Goal: Task Accomplishment & Management: Complete application form

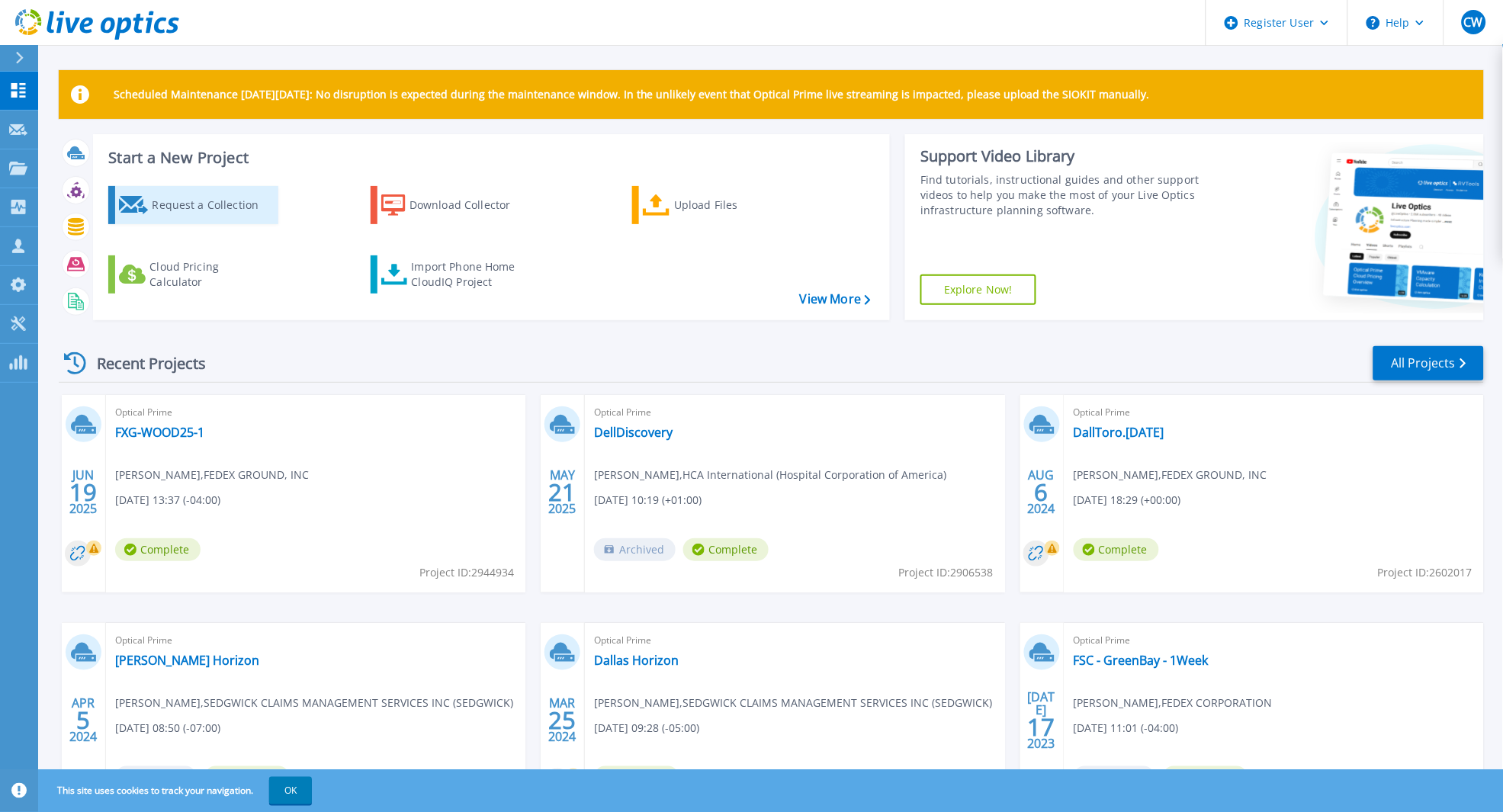
click at [209, 211] on div "Request a Collection" at bounding box center [213, 205] width 122 height 31
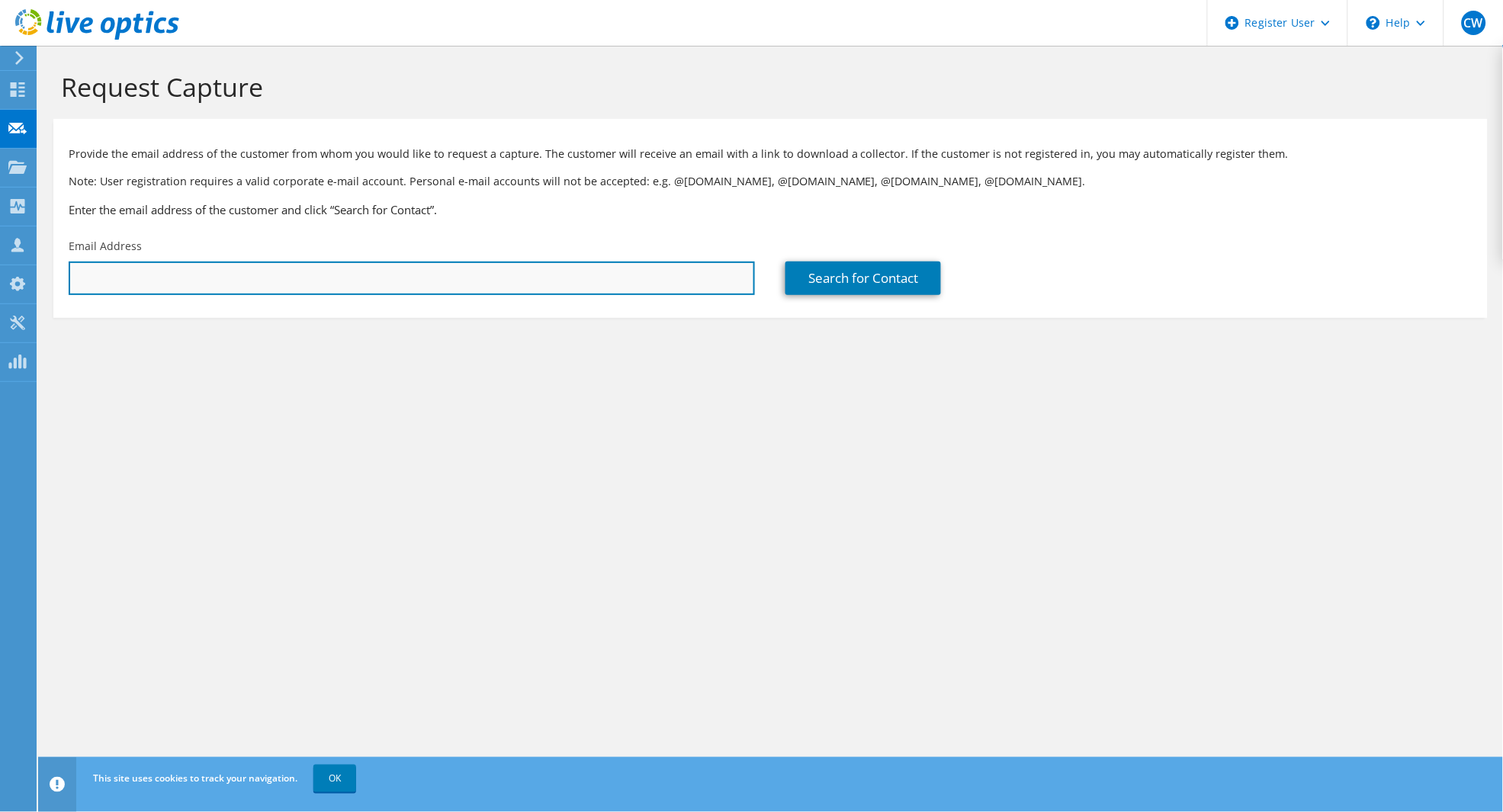
click at [355, 272] on input "text" at bounding box center [412, 278] width 686 height 34
click at [138, 278] on input "text" at bounding box center [412, 278] width 686 height 34
type input "brian.deloria@hcahealthcare.com"
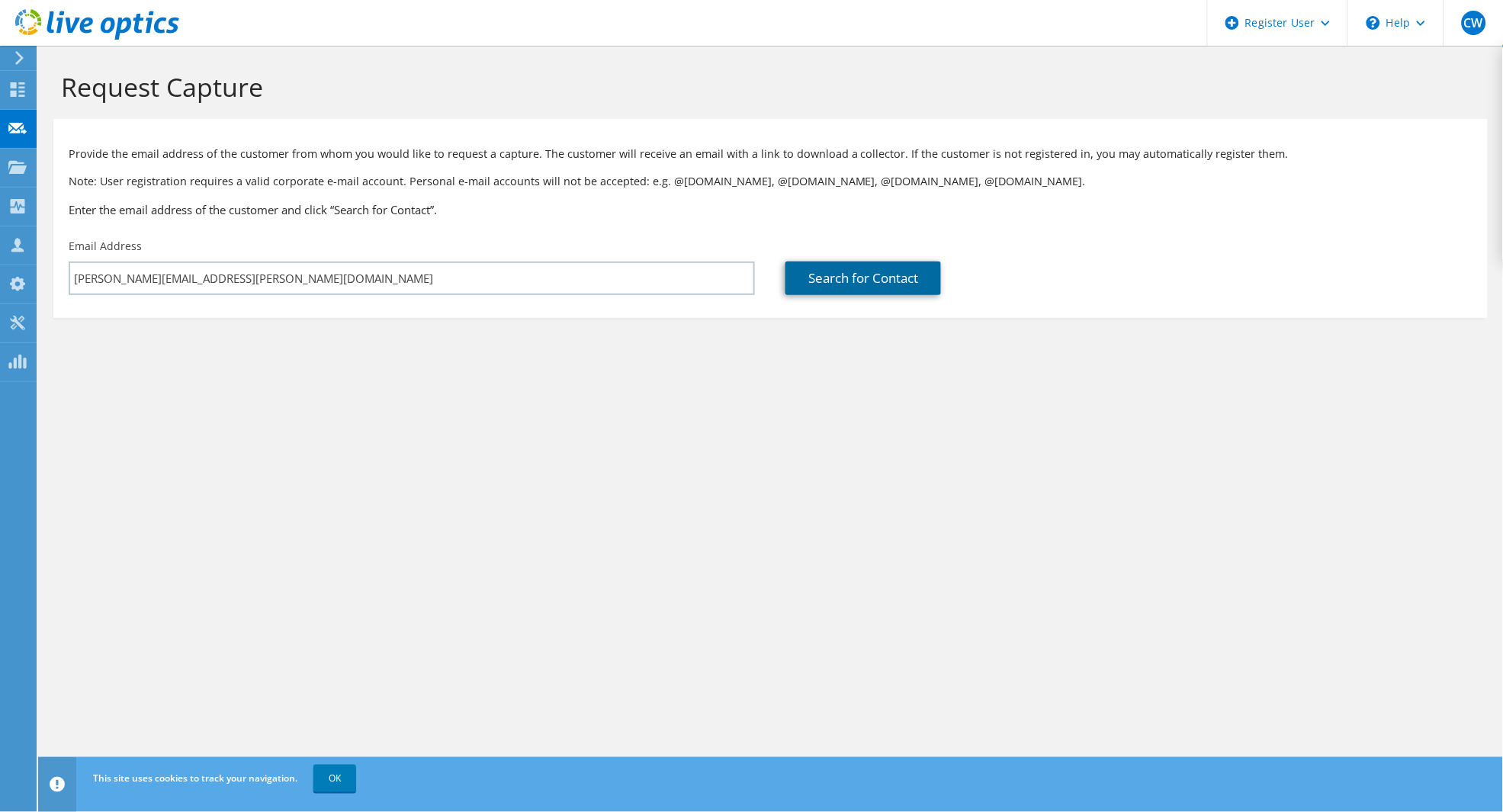
click at [871, 273] on link "Search for Contact" at bounding box center [863, 278] width 156 height 34
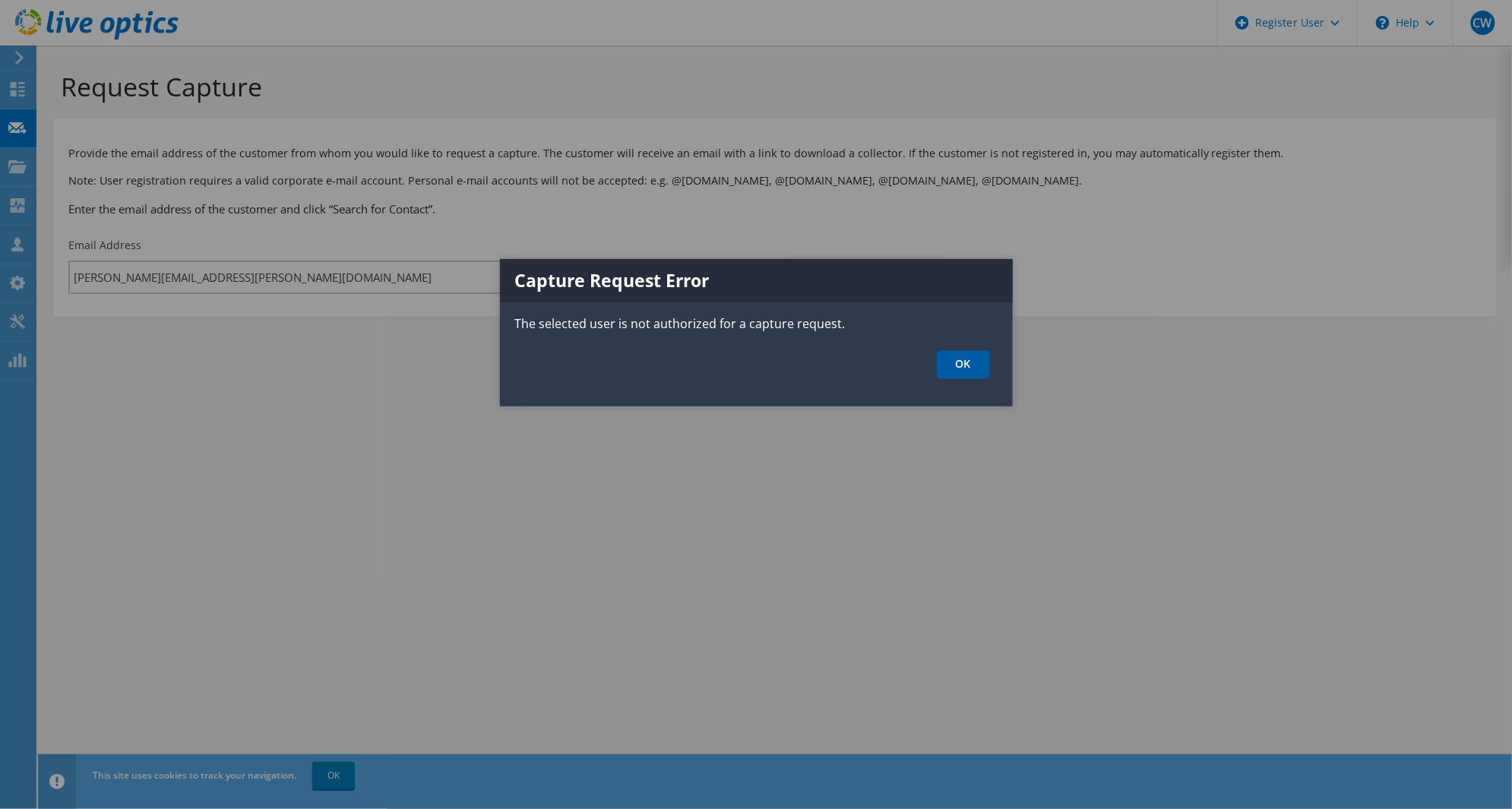
click at [966, 362] on link "OK" at bounding box center [964, 365] width 53 height 28
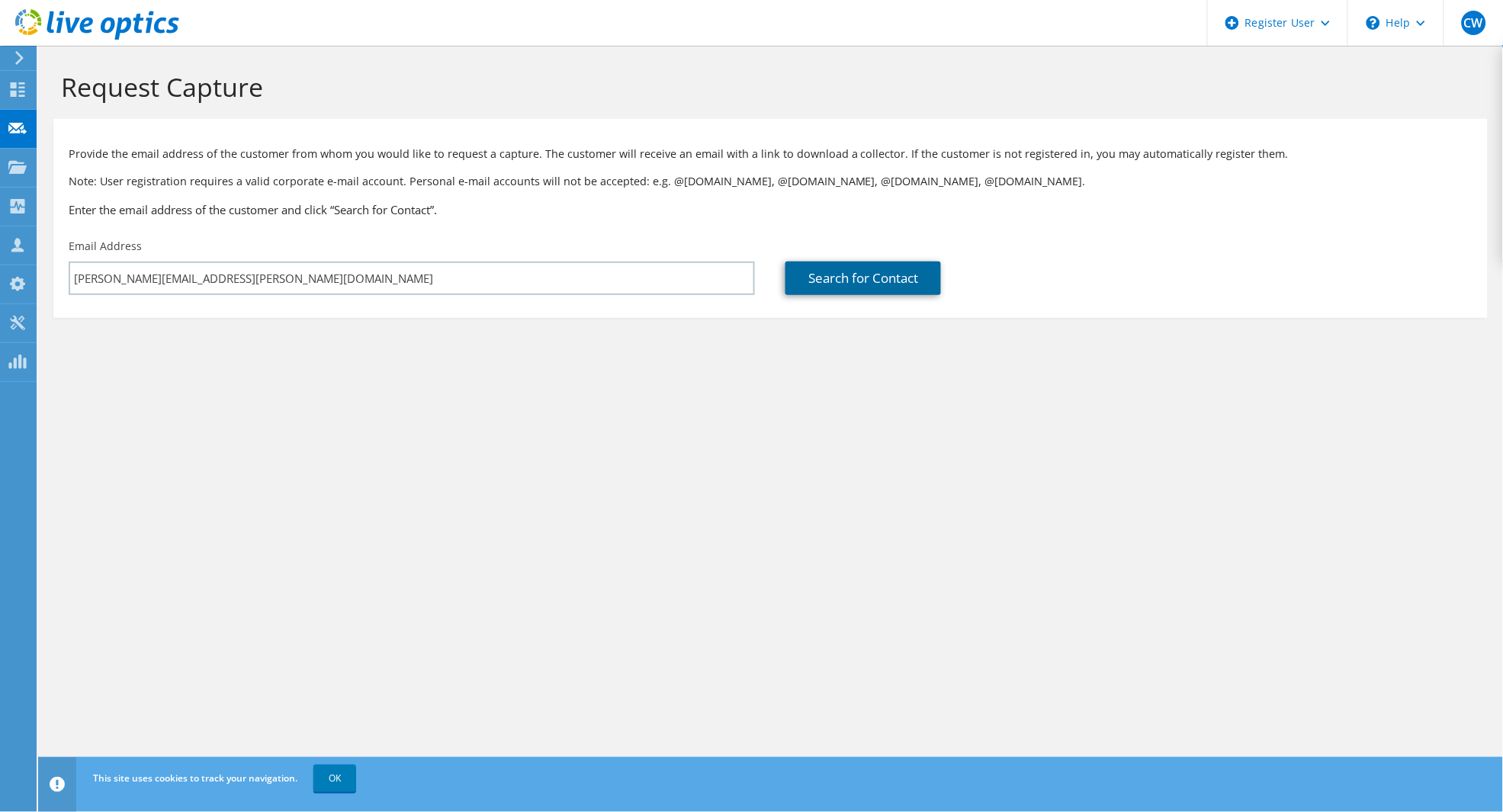
click at [842, 286] on link "Search for Contact" at bounding box center [863, 278] width 156 height 34
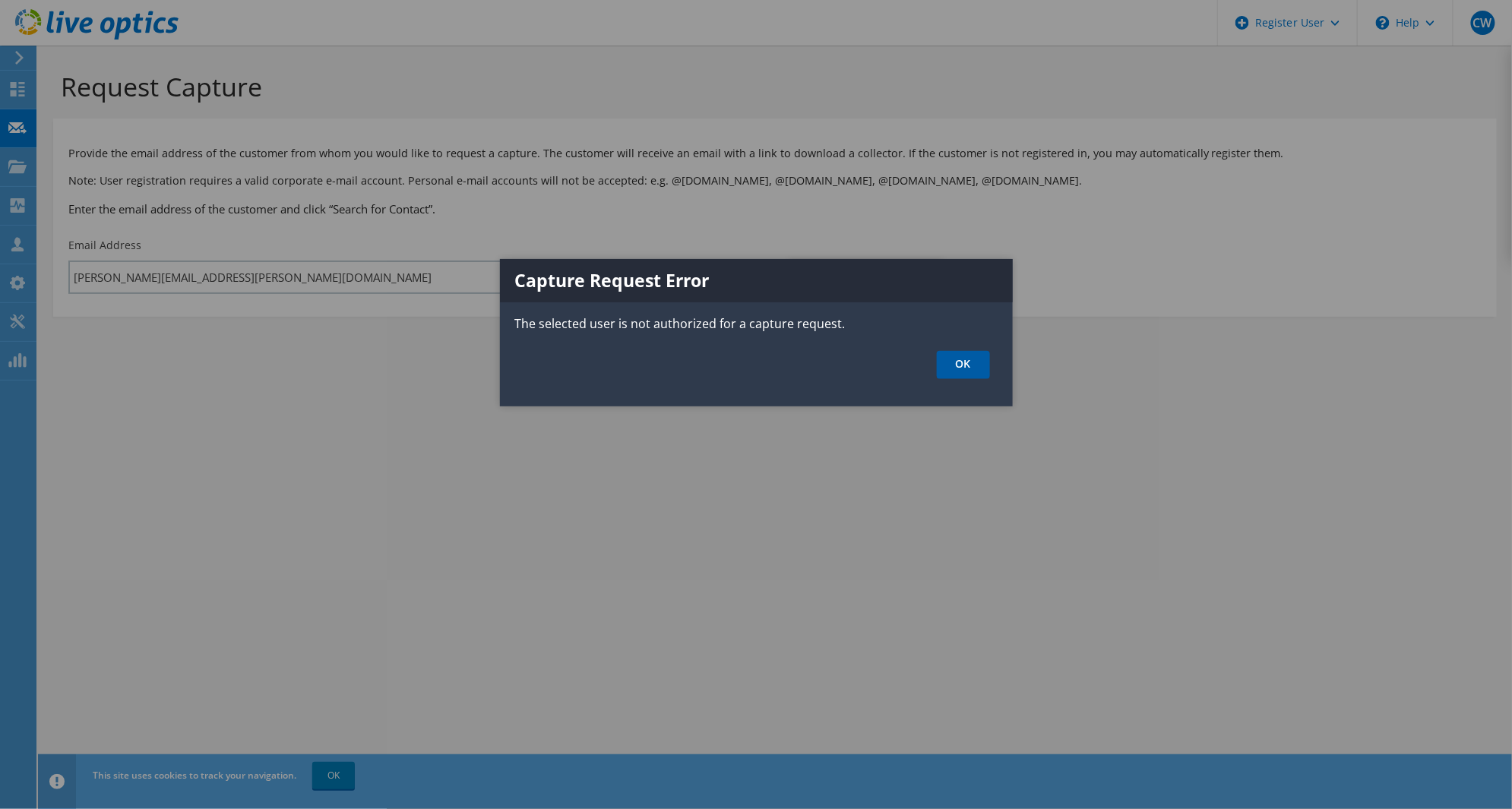
click at [947, 362] on link "OK" at bounding box center [964, 365] width 53 height 28
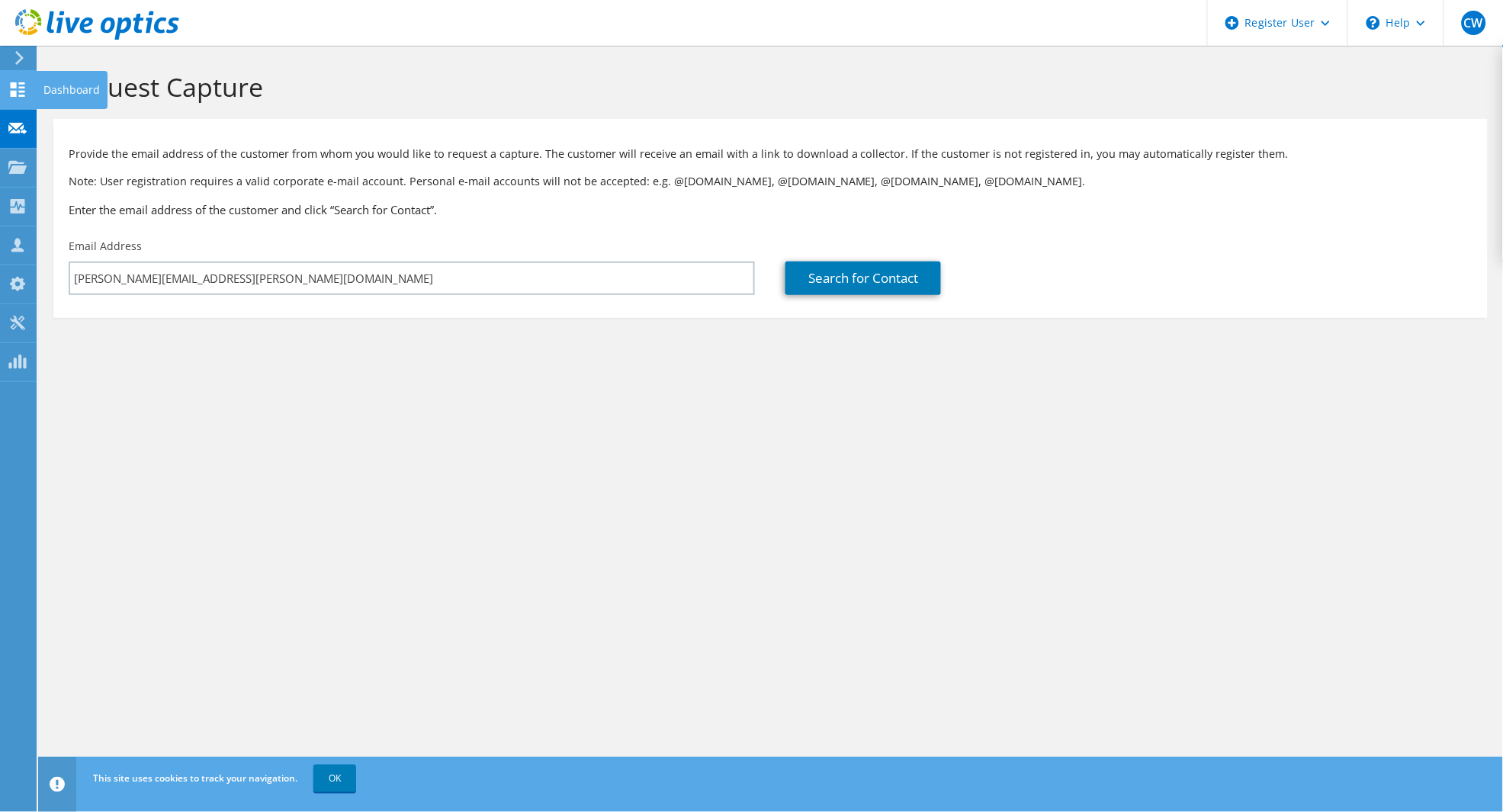
click at [19, 88] on use at bounding box center [18, 89] width 15 height 15
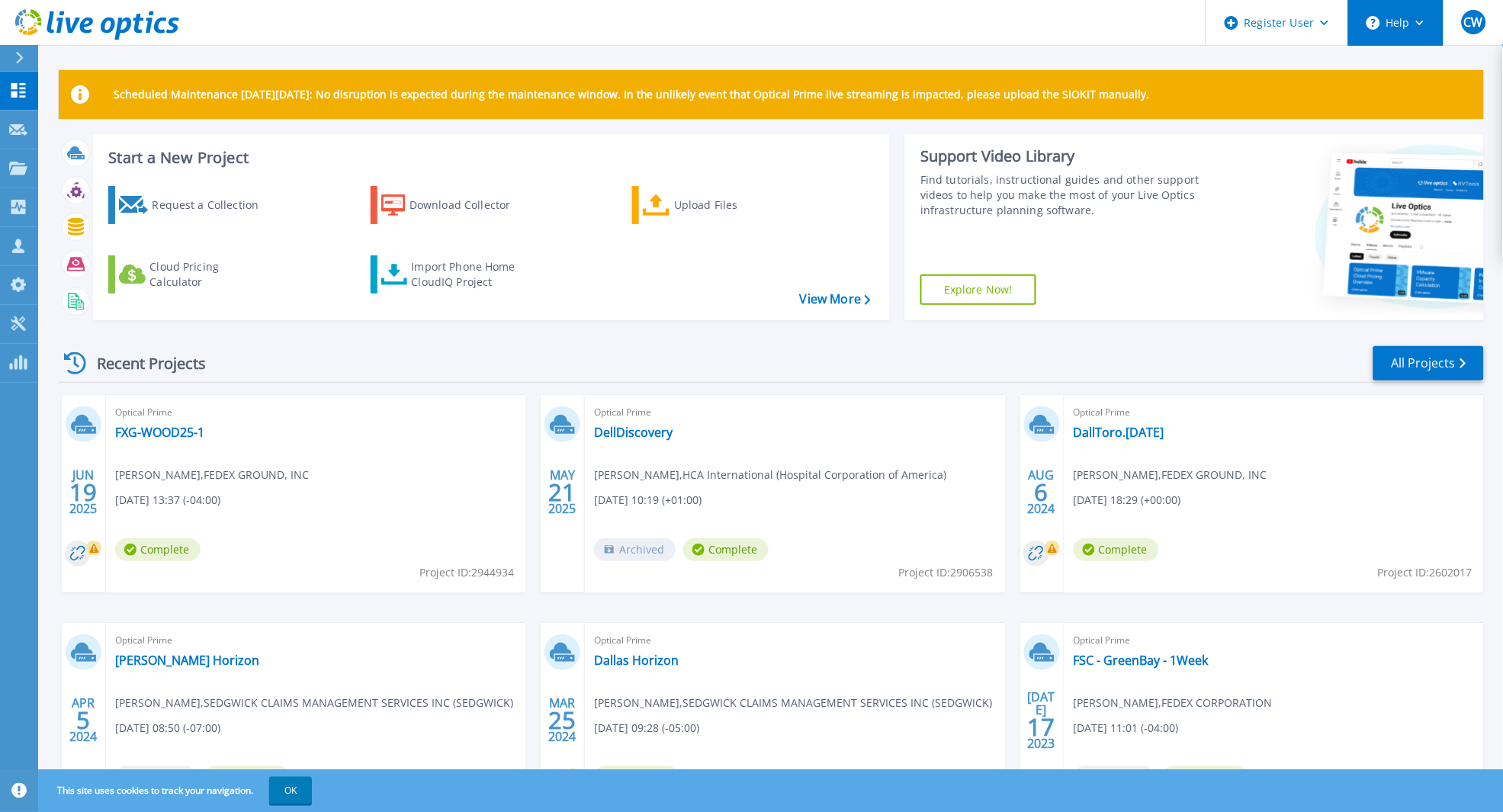
click at [1382, 24] on button "Help" at bounding box center [1395, 23] width 96 height 46
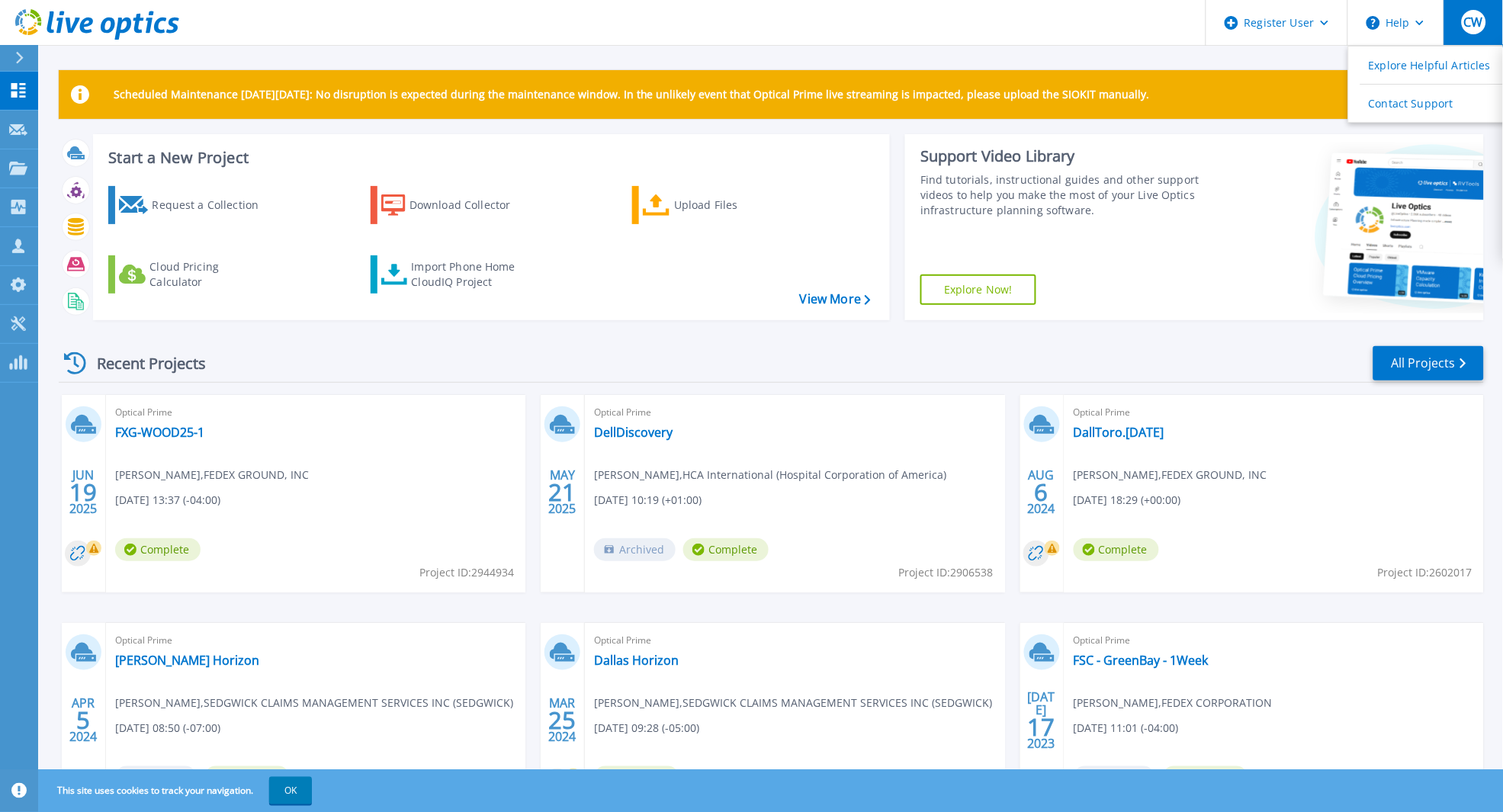
click at [1468, 21] on span "CW" at bounding box center [1473, 22] width 19 height 12
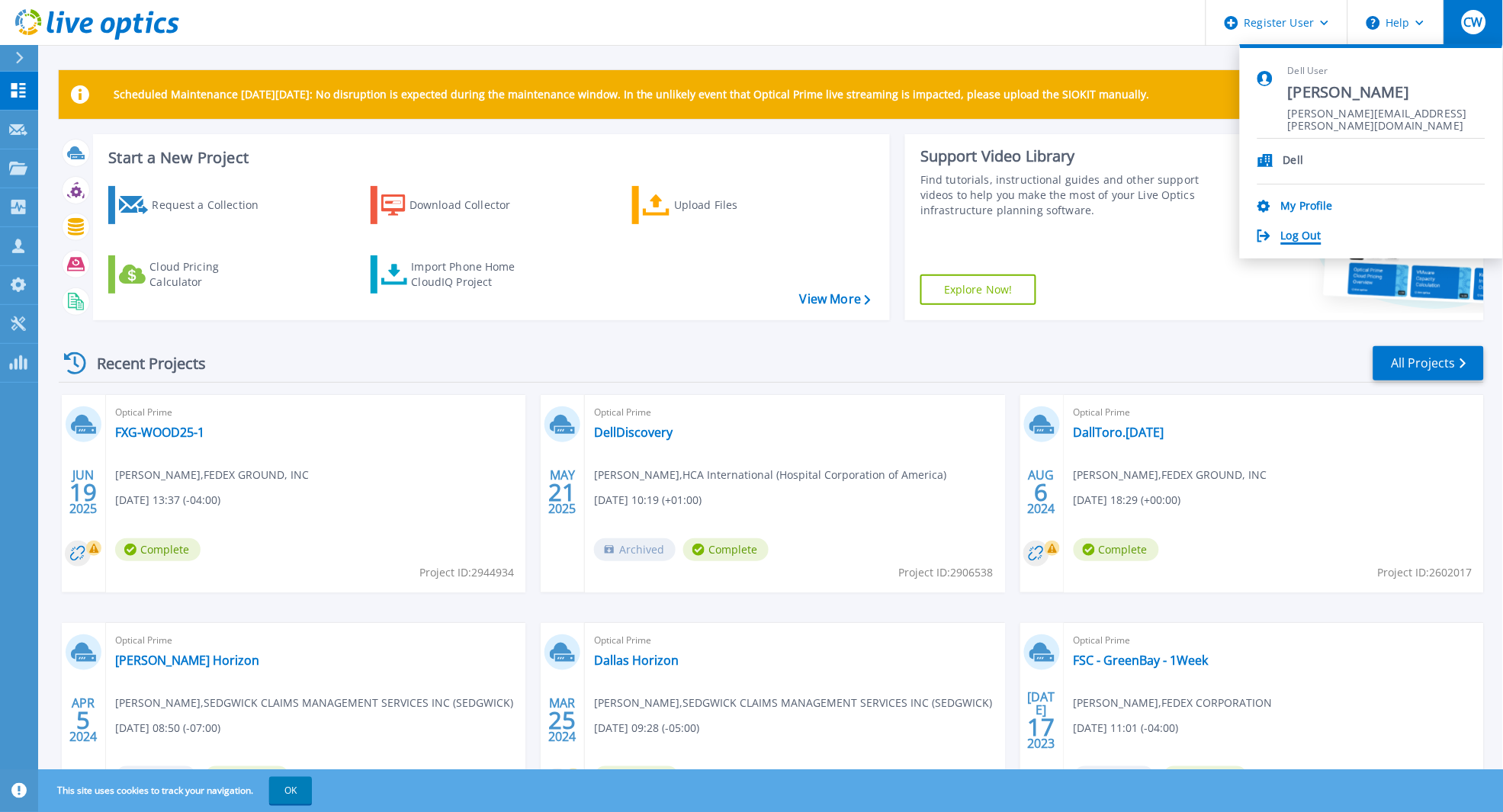
click at [1303, 233] on link "Log Out" at bounding box center [1301, 236] width 40 height 15
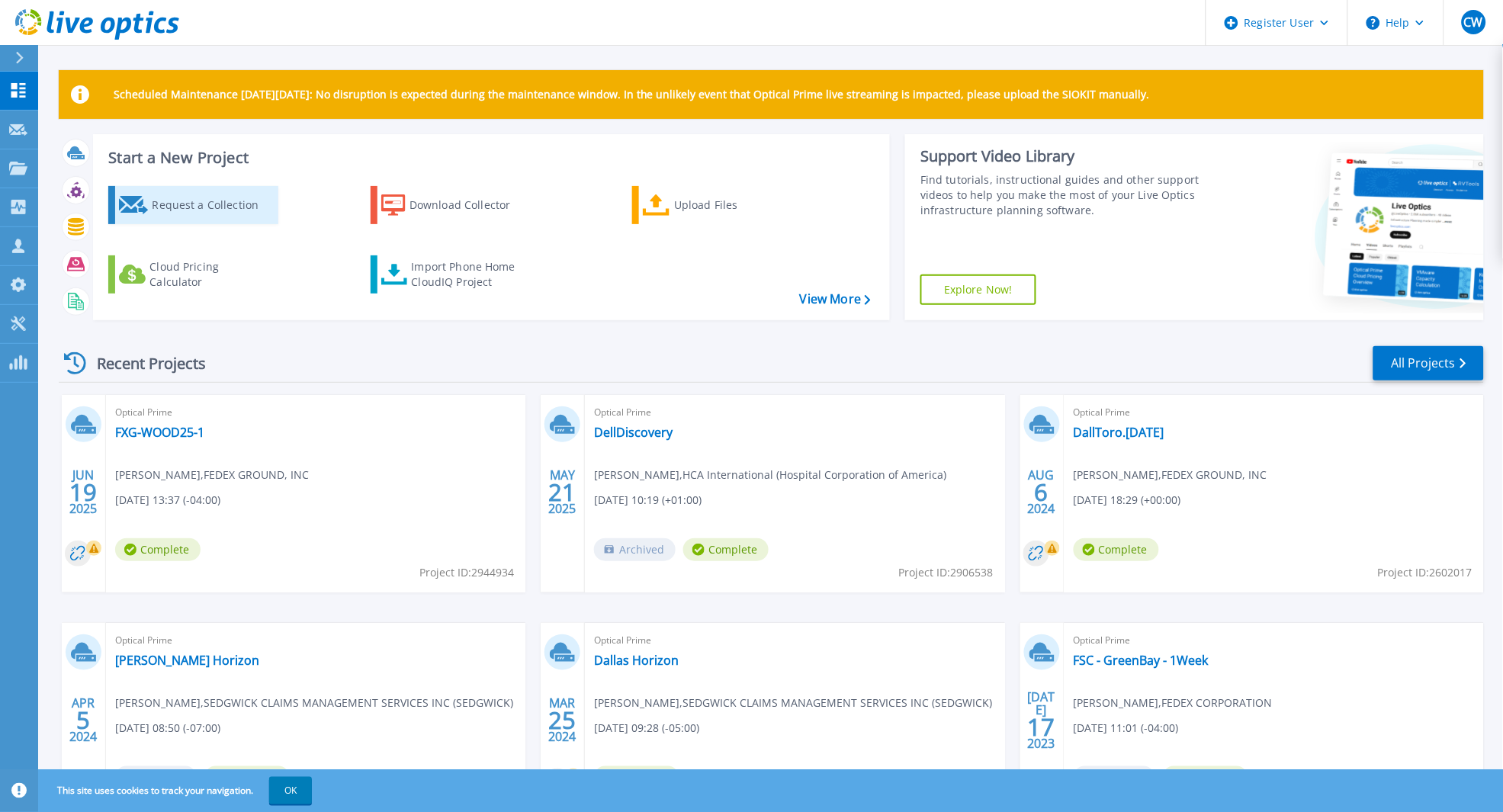
click at [206, 202] on div "Request a Collection" at bounding box center [213, 205] width 122 height 31
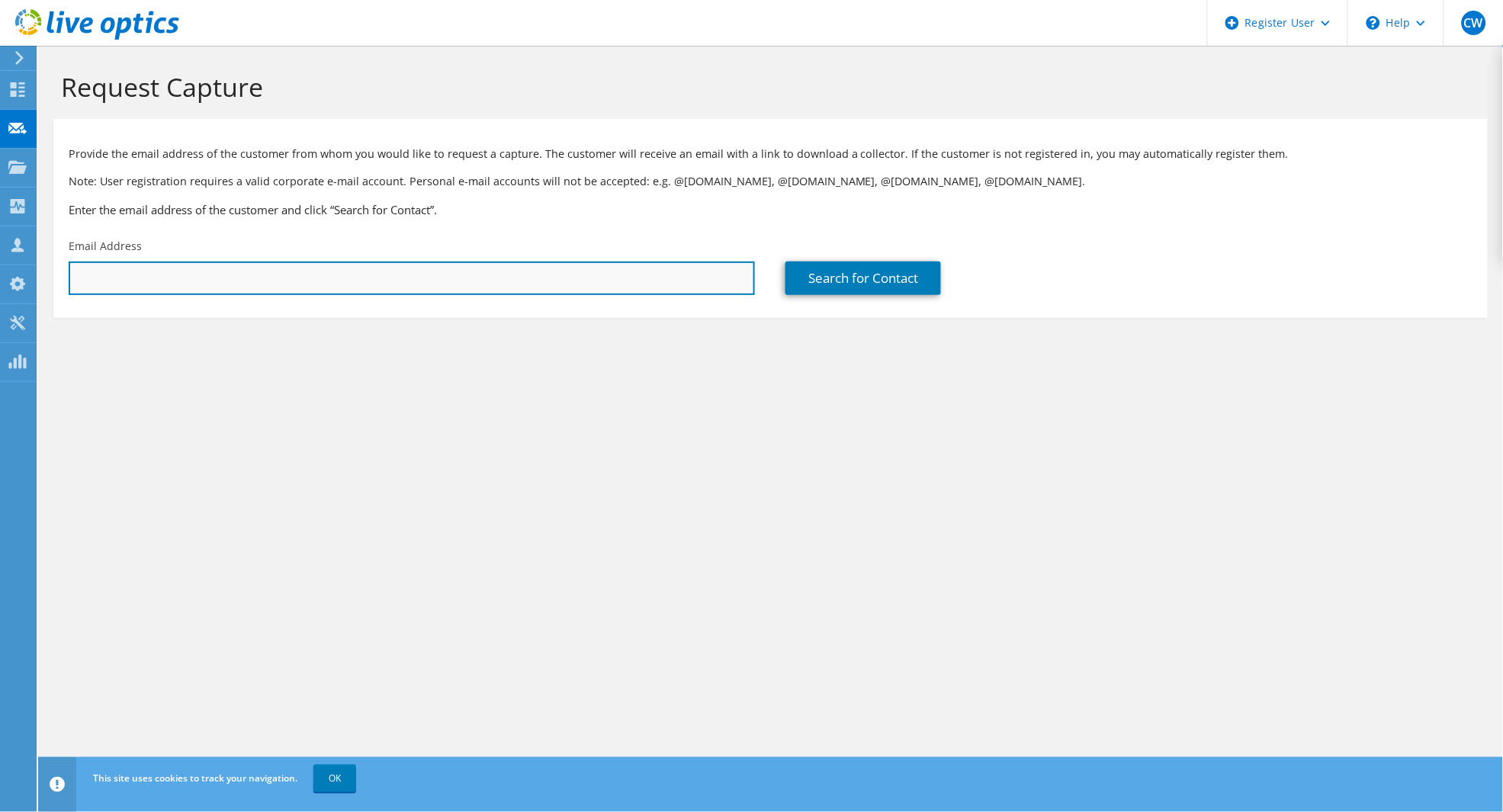
click at [125, 278] on input "text" at bounding box center [412, 278] width 686 height 34
paste input "Brian.Deloria@hcahealthcare.com"
type input "Brian.Deloria@hcahealthcare.com"
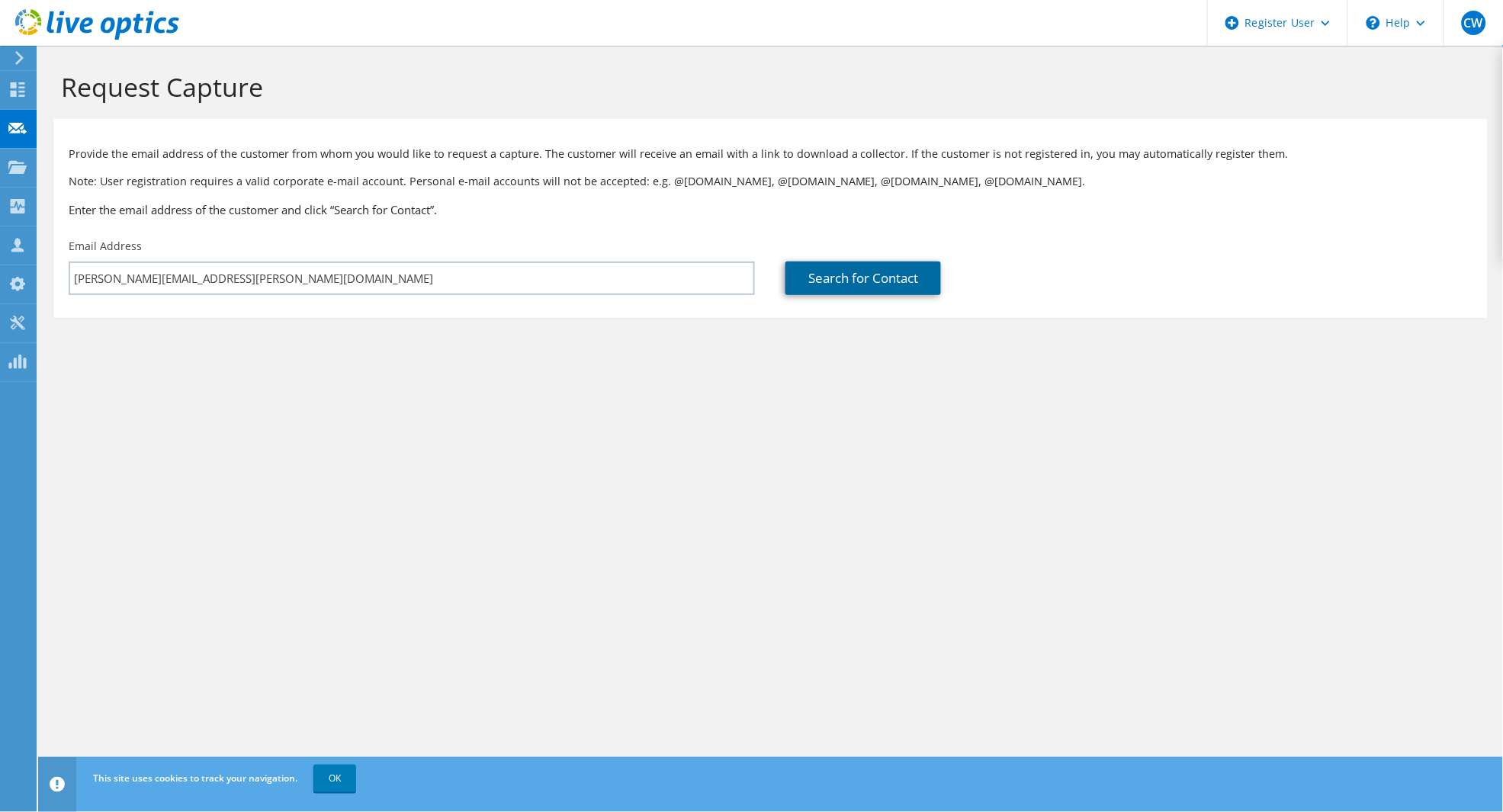
click at [870, 278] on link "Search for Contact" at bounding box center [863, 278] width 156 height 34
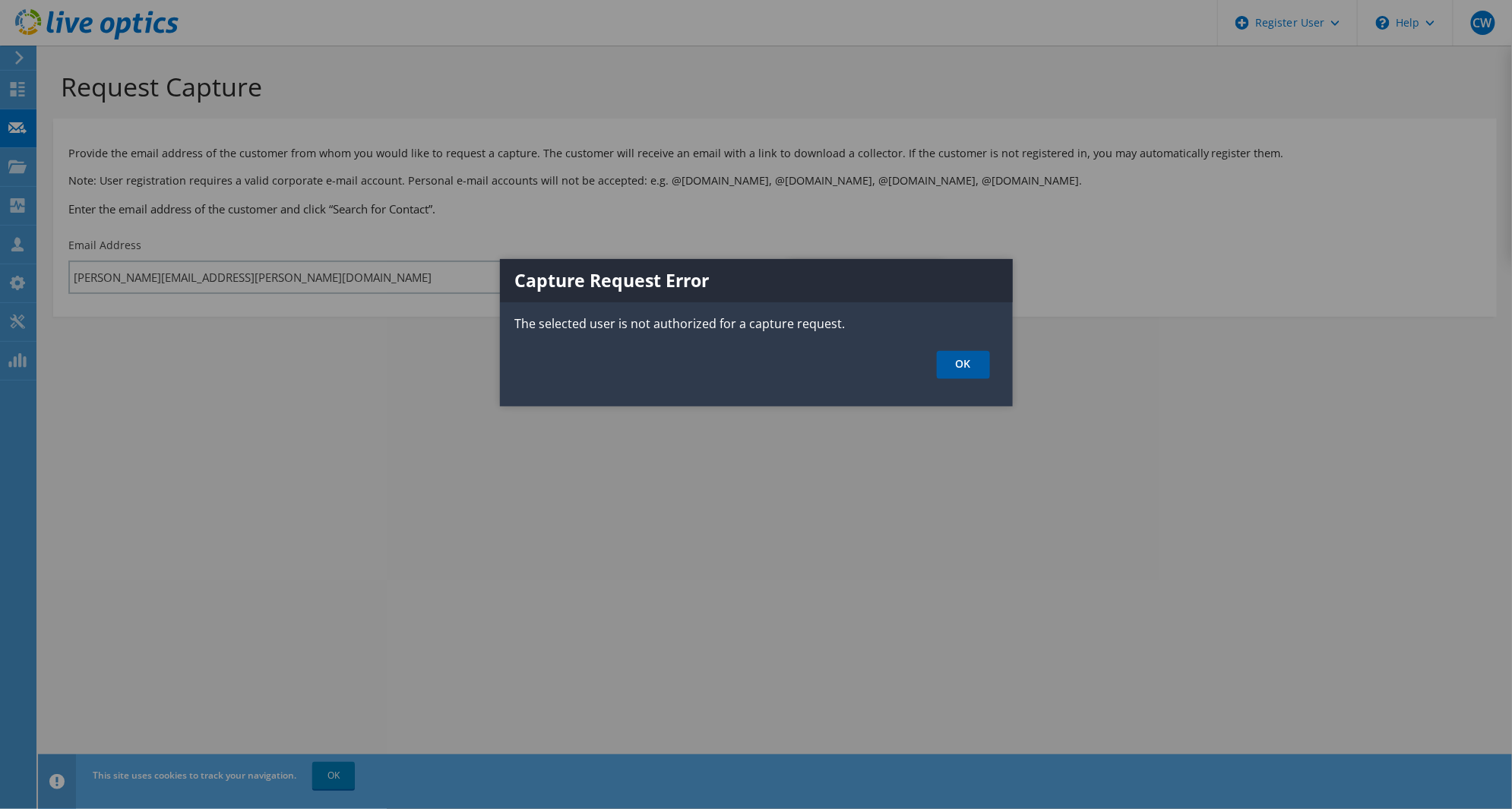
click at [971, 358] on link "OK" at bounding box center [964, 365] width 53 height 28
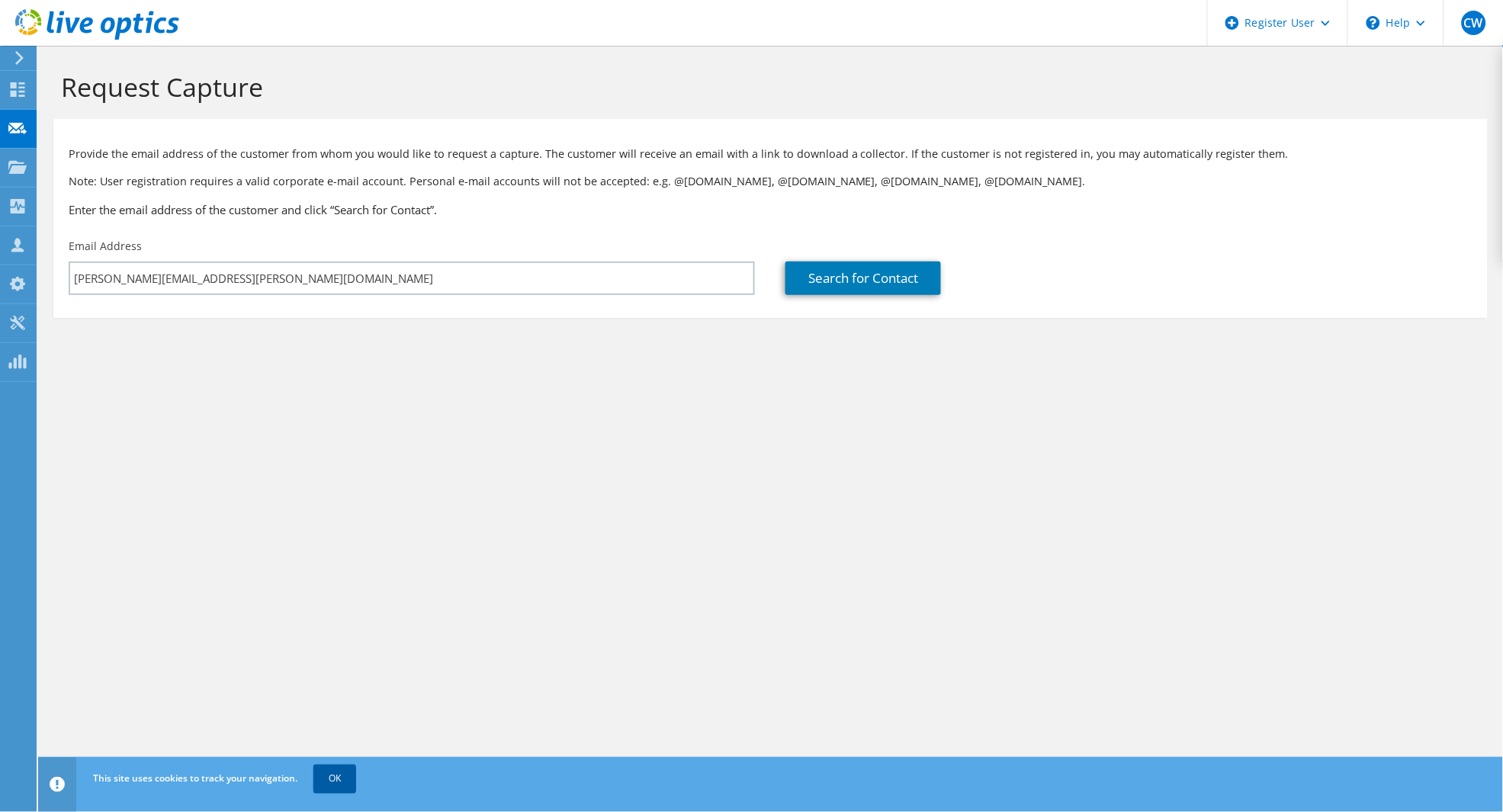
click at [327, 781] on link "OK" at bounding box center [335, 778] width 43 height 27
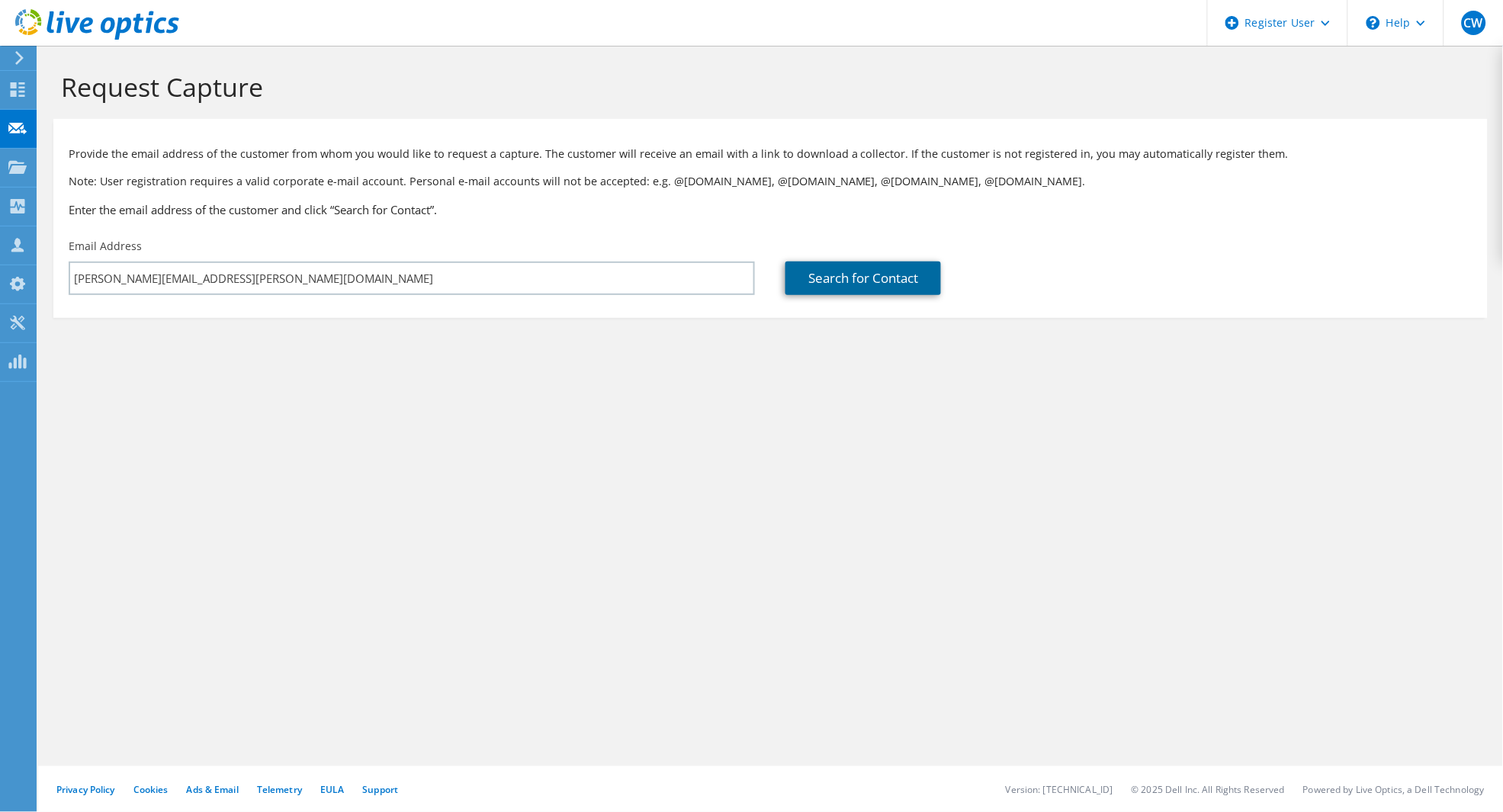
click at [863, 282] on link "Search for Contact" at bounding box center [863, 278] width 156 height 34
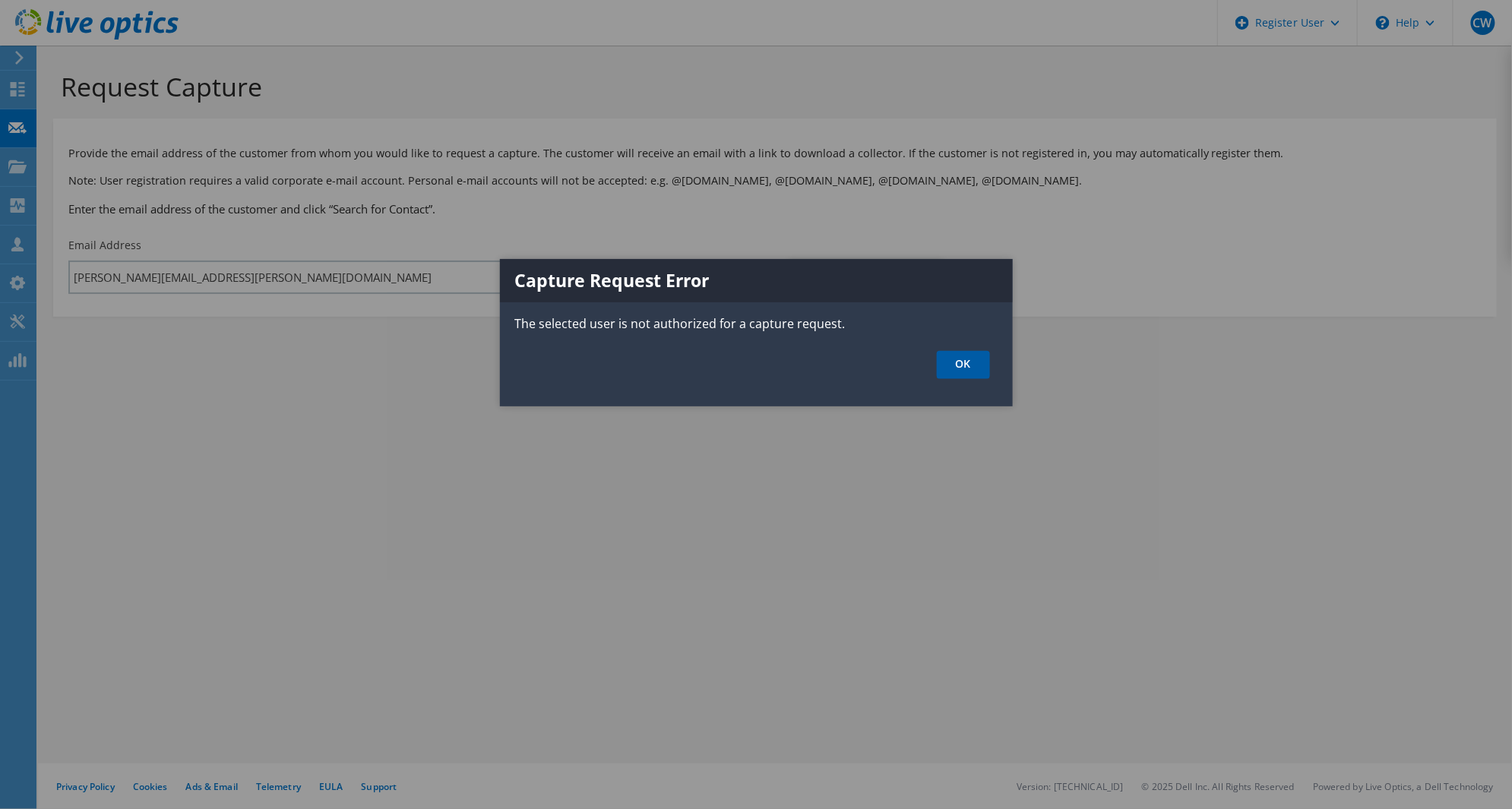
click at [974, 362] on link "OK" at bounding box center [964, 365] width 53 height 28
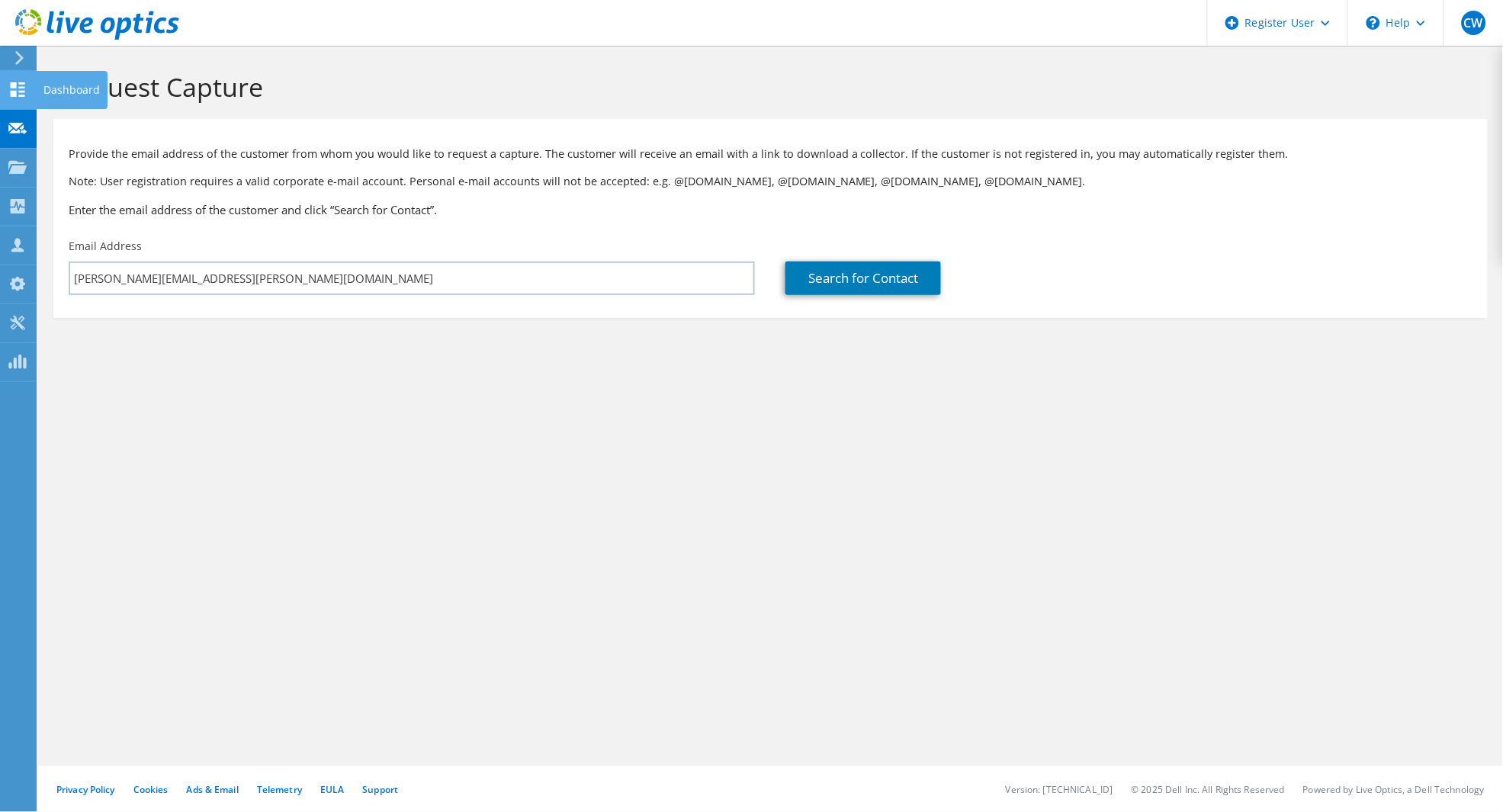
click at [18, 89] on icon at bounding box center [18, 89] width 18 height 15
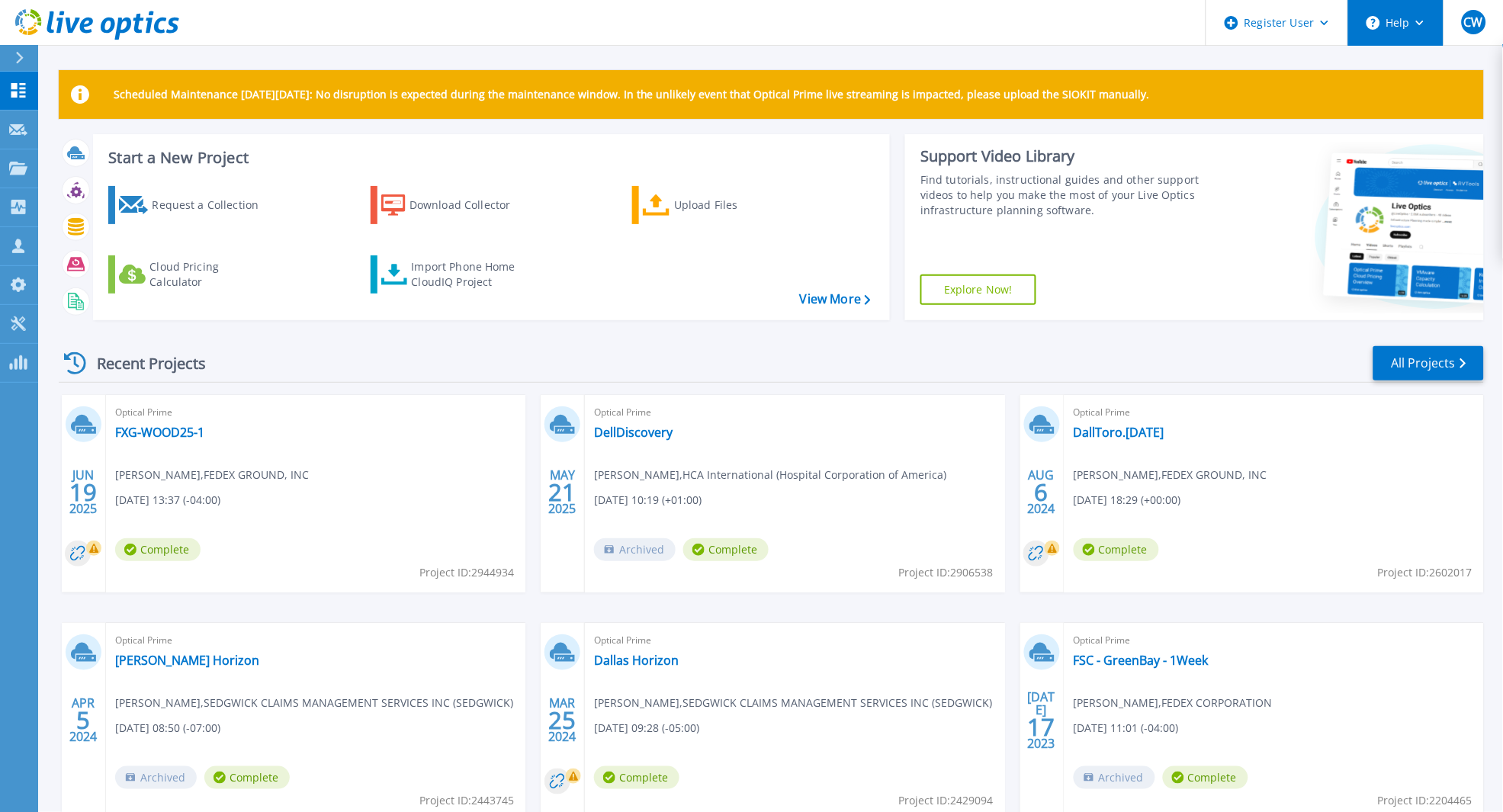
click at [1407, 27] on button "Help" at bounding box center [1395, 23] width 96 height 46
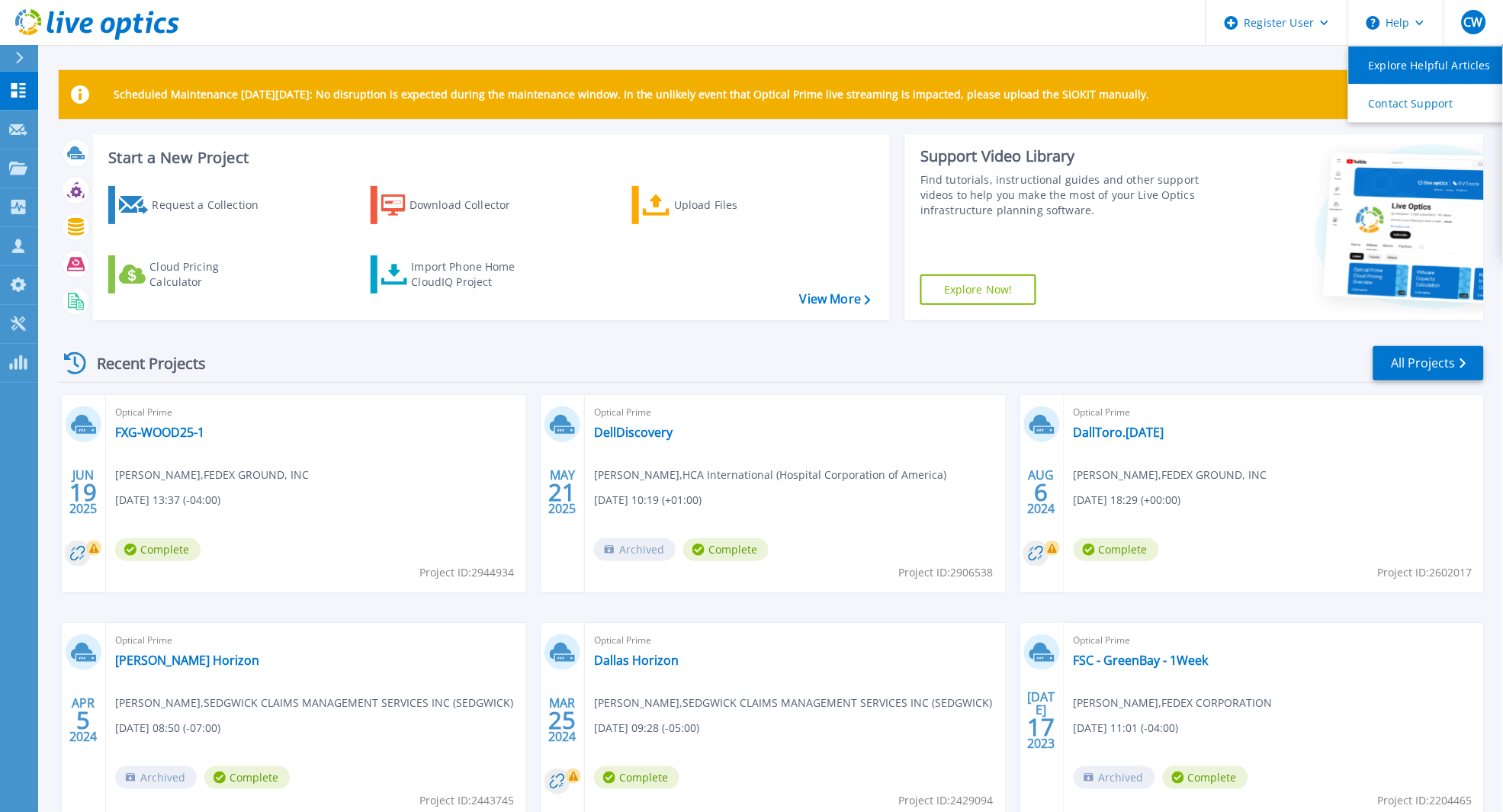
click at [1412, 64] on link "Explore Helpful Articles" at bounding box center [1433, 65] width 170 height 37
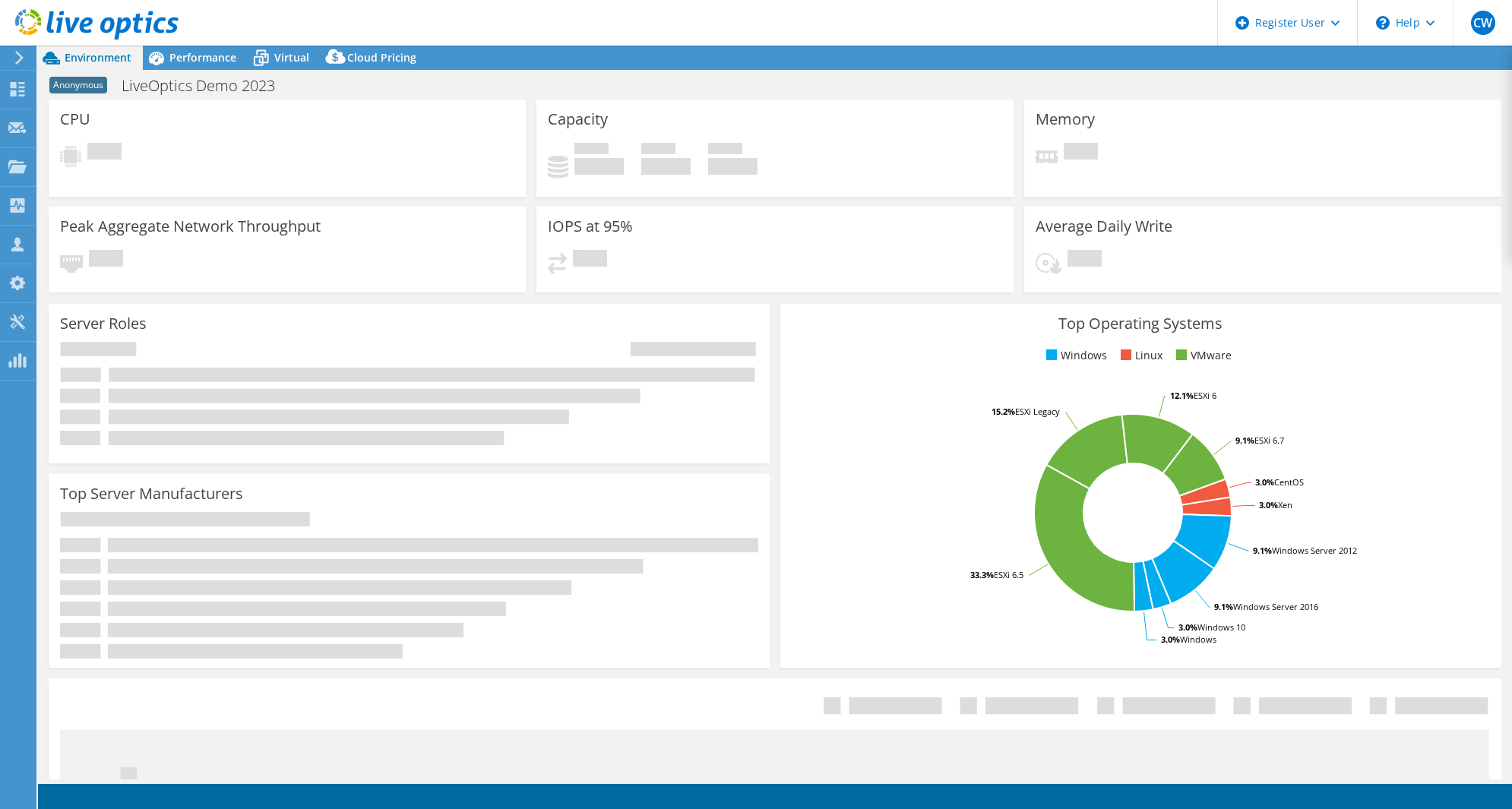
select select "USWest"
select select "USD"
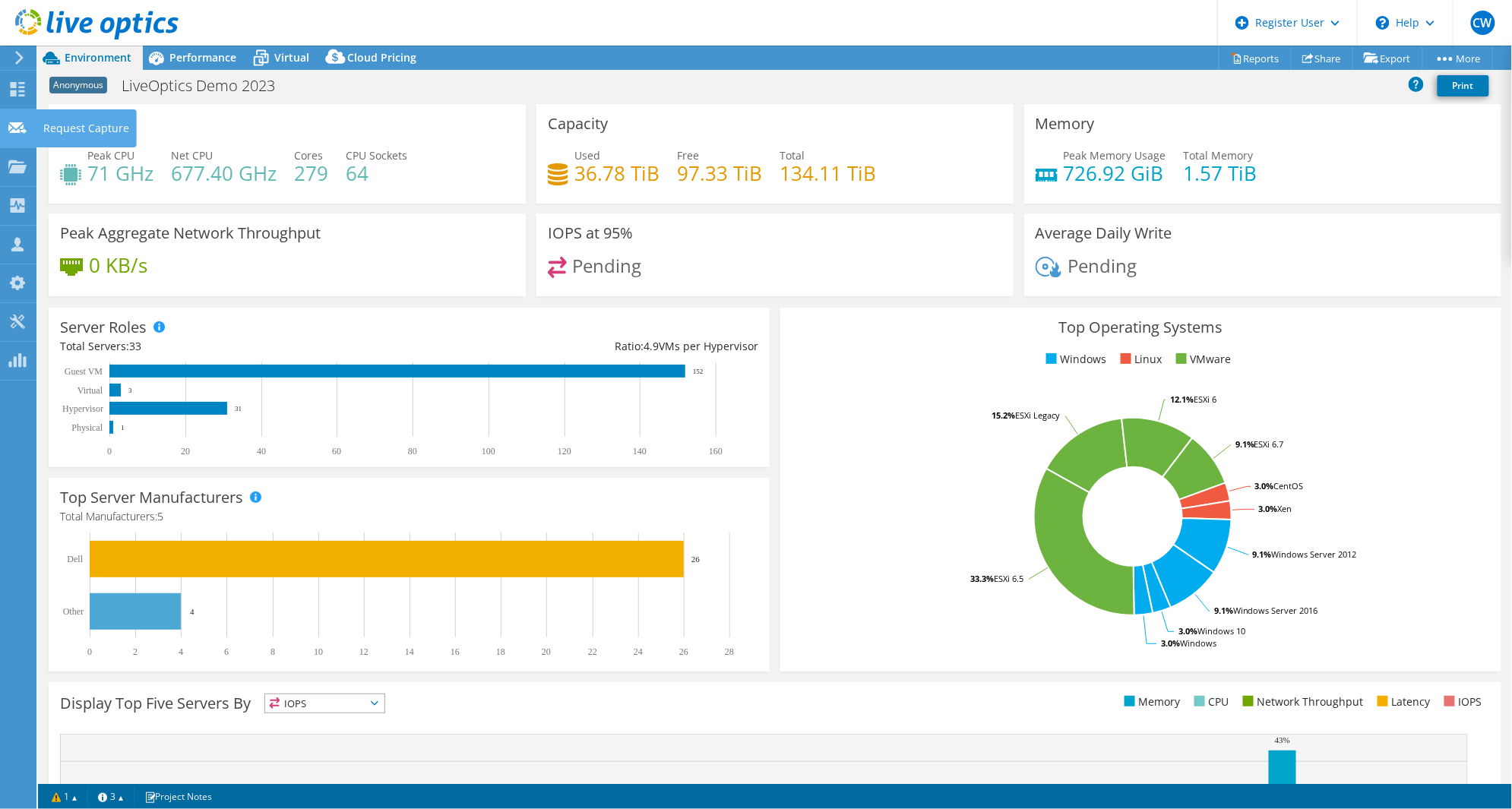
click at [21, 122] on icon at bounding box center [18, 128] width 18 height 14
